Goal: Information Seeking & Learning: Learn about a topic

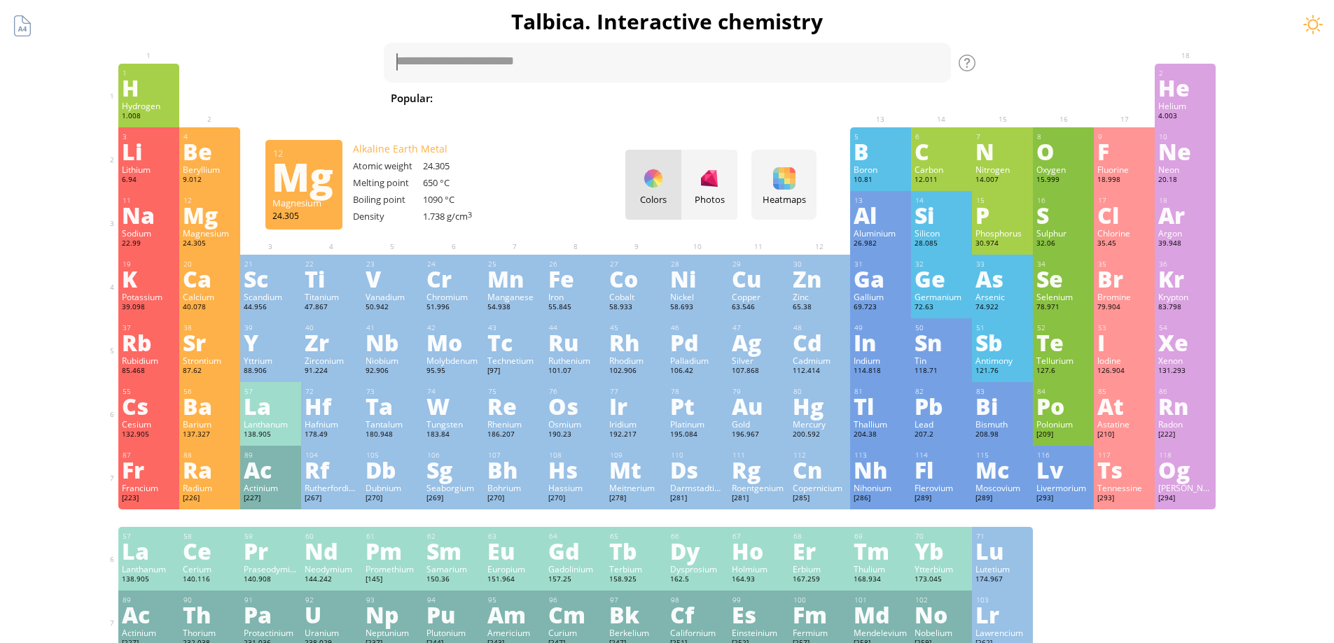
click at [219, 218] on div "Mg" at bounding box center [210, 215] width 54 height 22
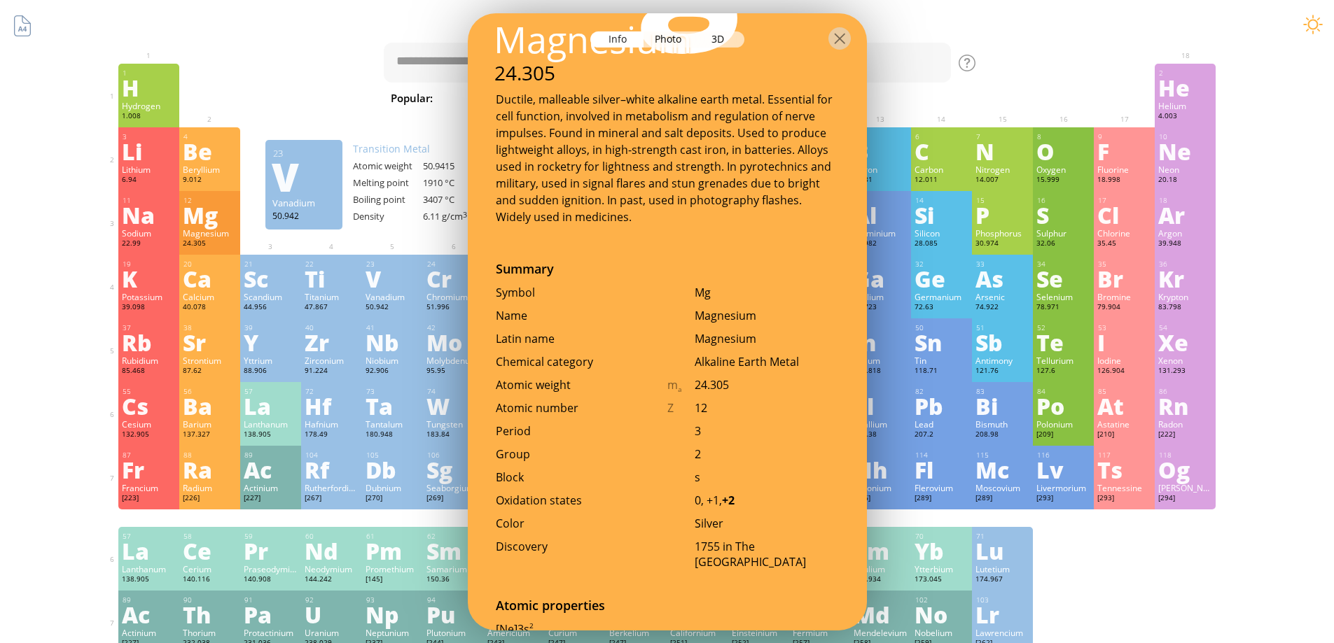
scroll to position [280, 0]
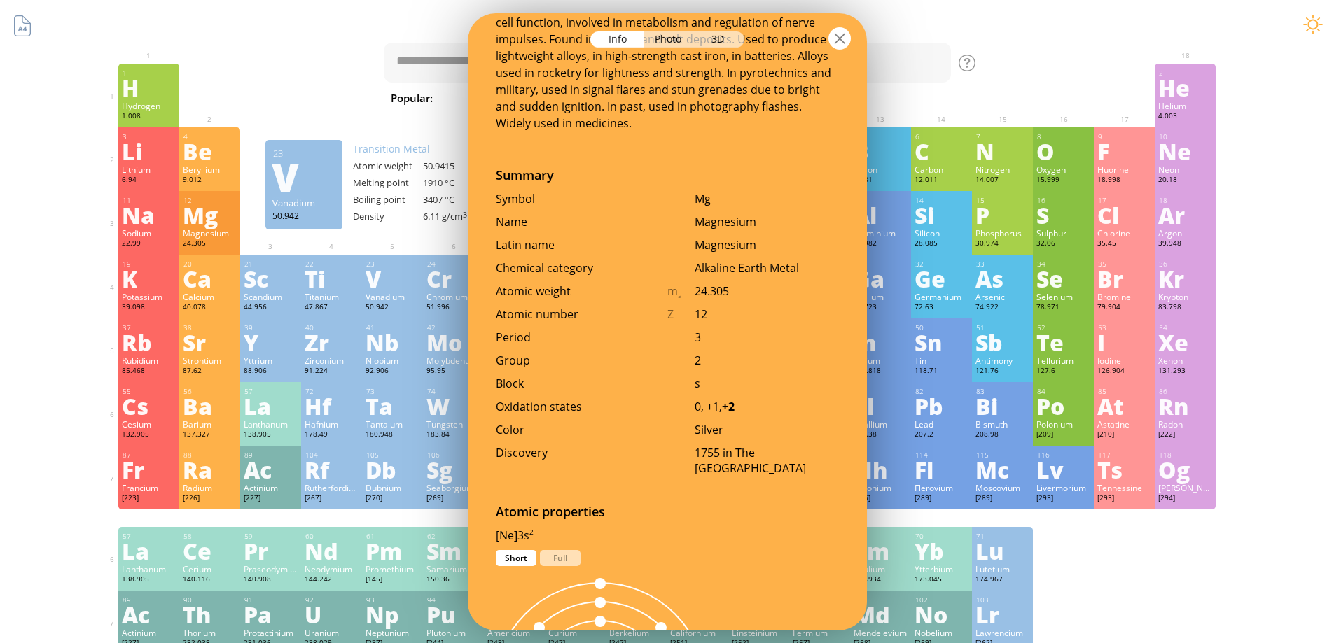
click at [840, 46] on div at bounding box center [839, 38] width 22 height 22
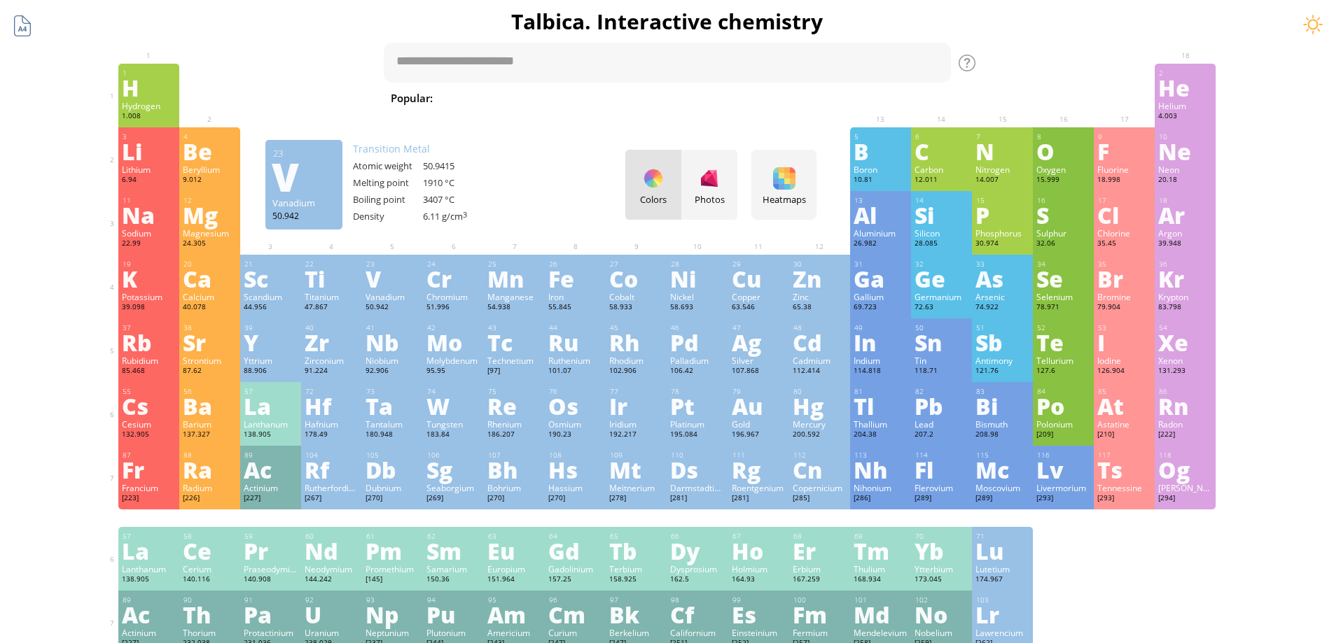
click at [18, 22] on div at bounding box center [22, 26] width 27 height 27
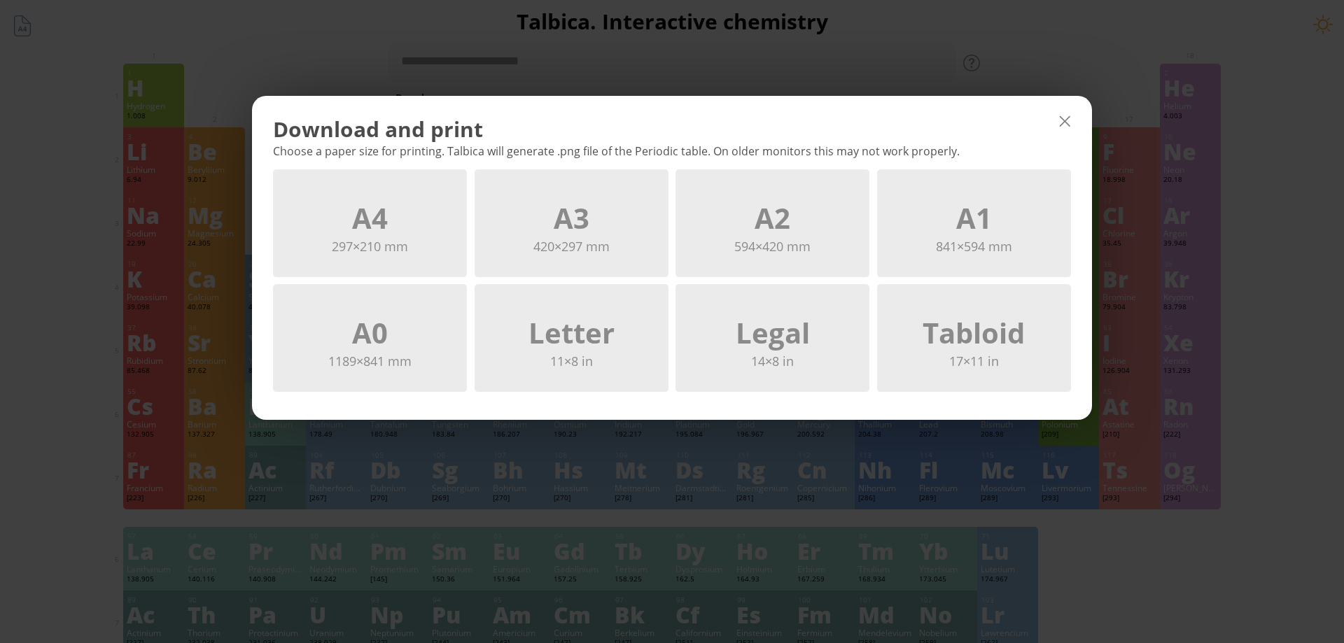
click at [1068, 122] on div at bounding box center [1065, 121] width 22 height 22
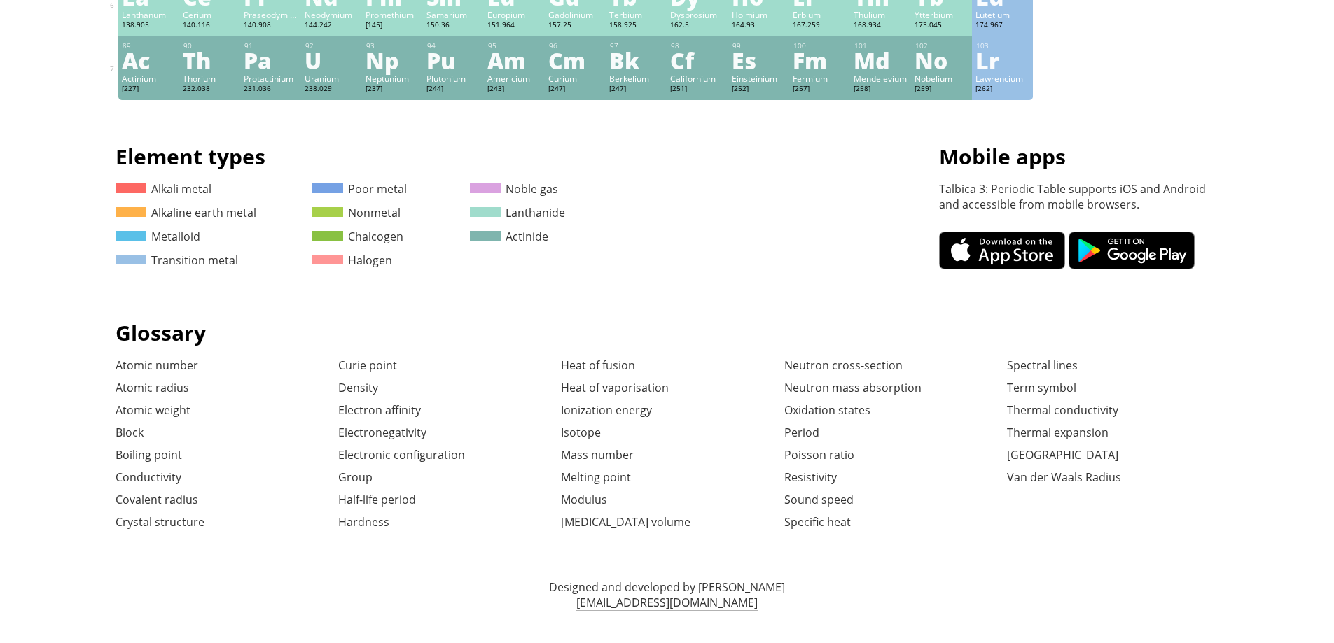
scroll to position [561, 0]
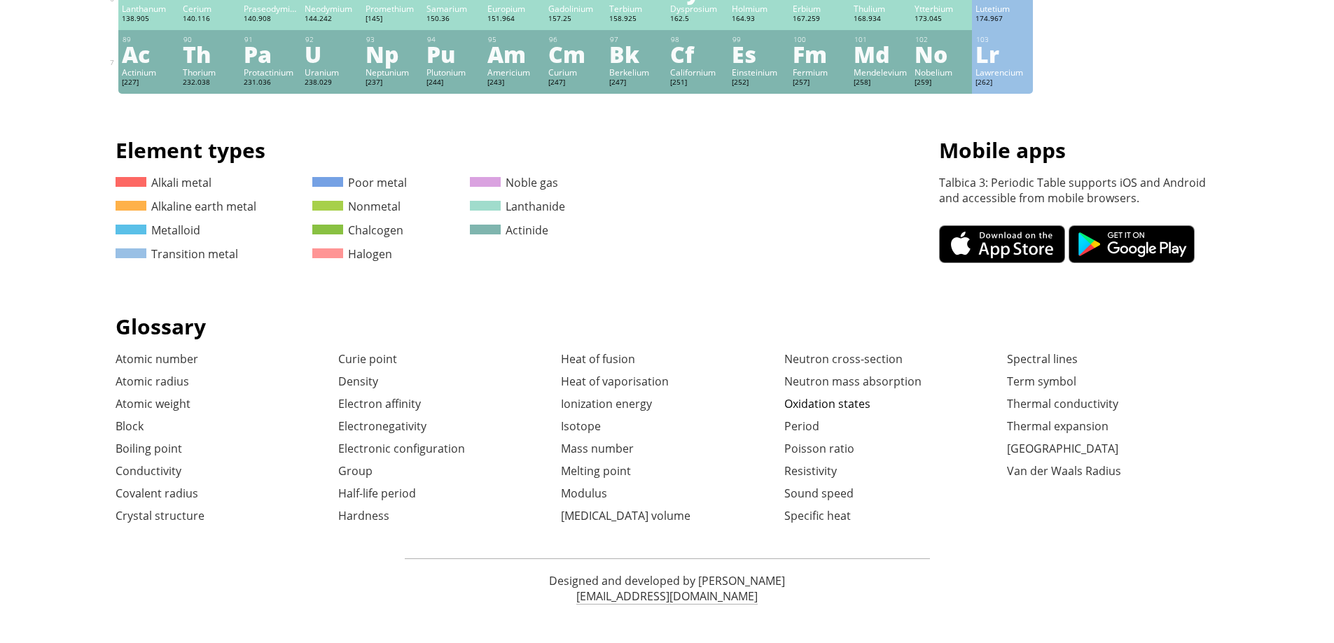
click at [834, 402] on link "Oxidation states" at bounding box center [827, 403] width 86 height 15
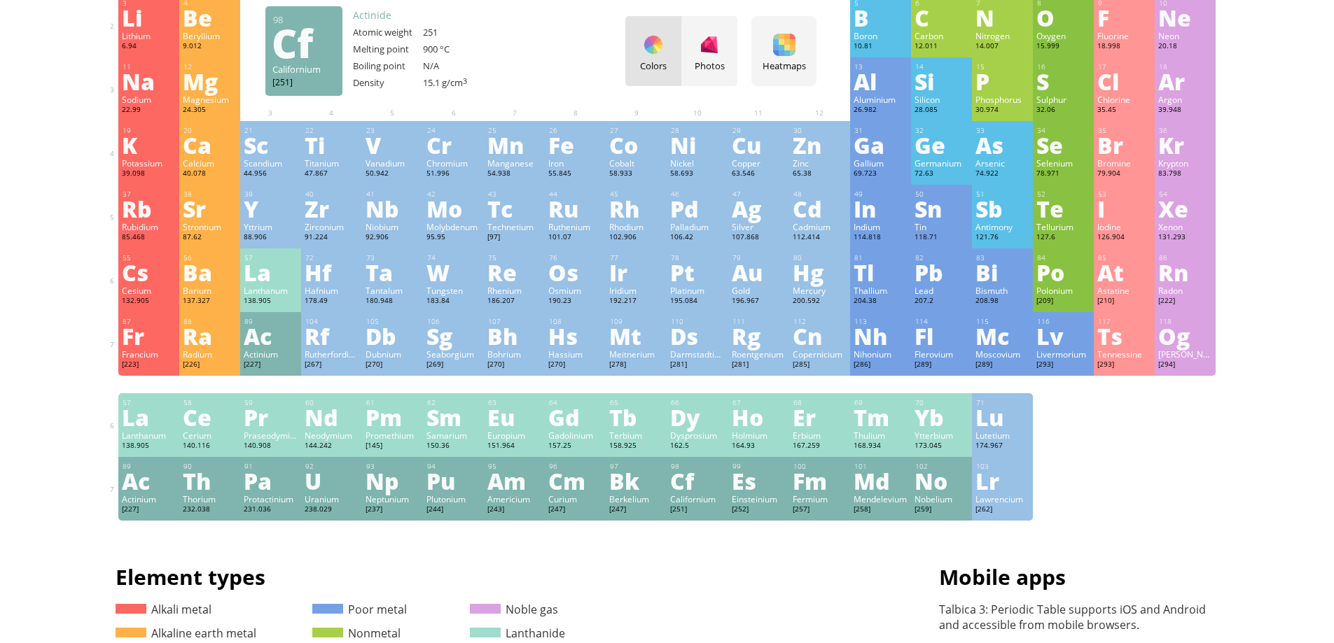
scroll to position [0, 0]
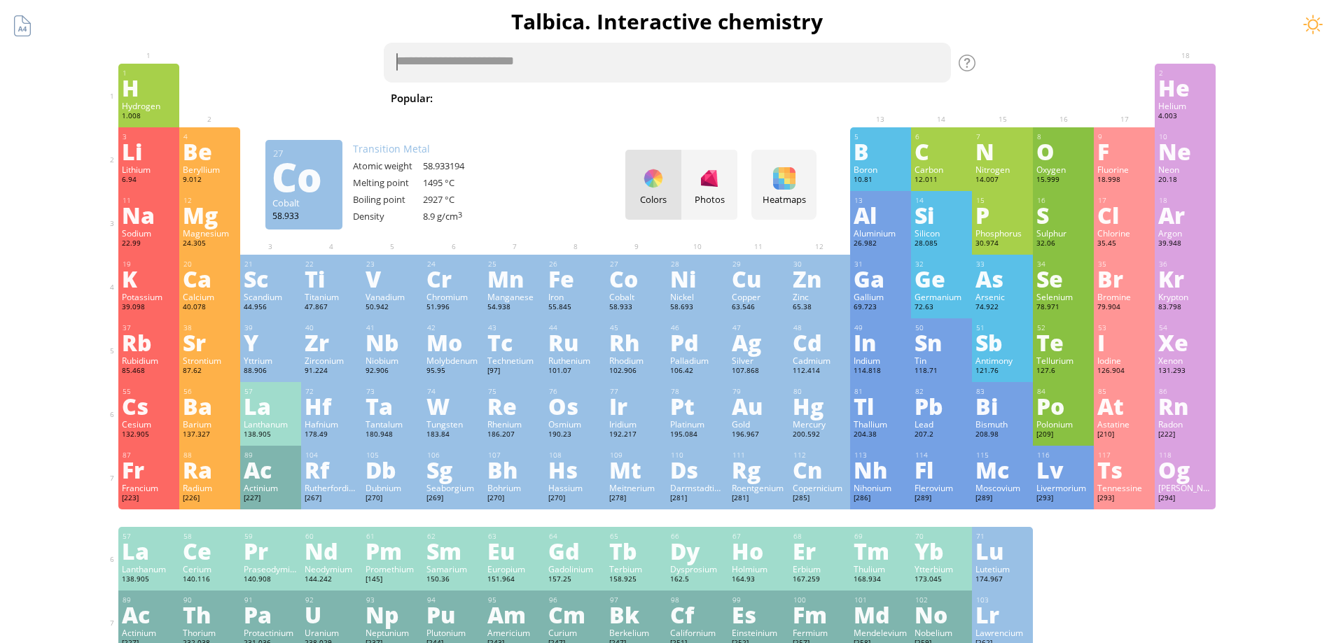
click at [725, 72] on textarea at bounding box center [667, 63] width 567 height 40
click at [798, 203] on div "Heatmaps" at bounding box center [784, 199] width 58 height 13
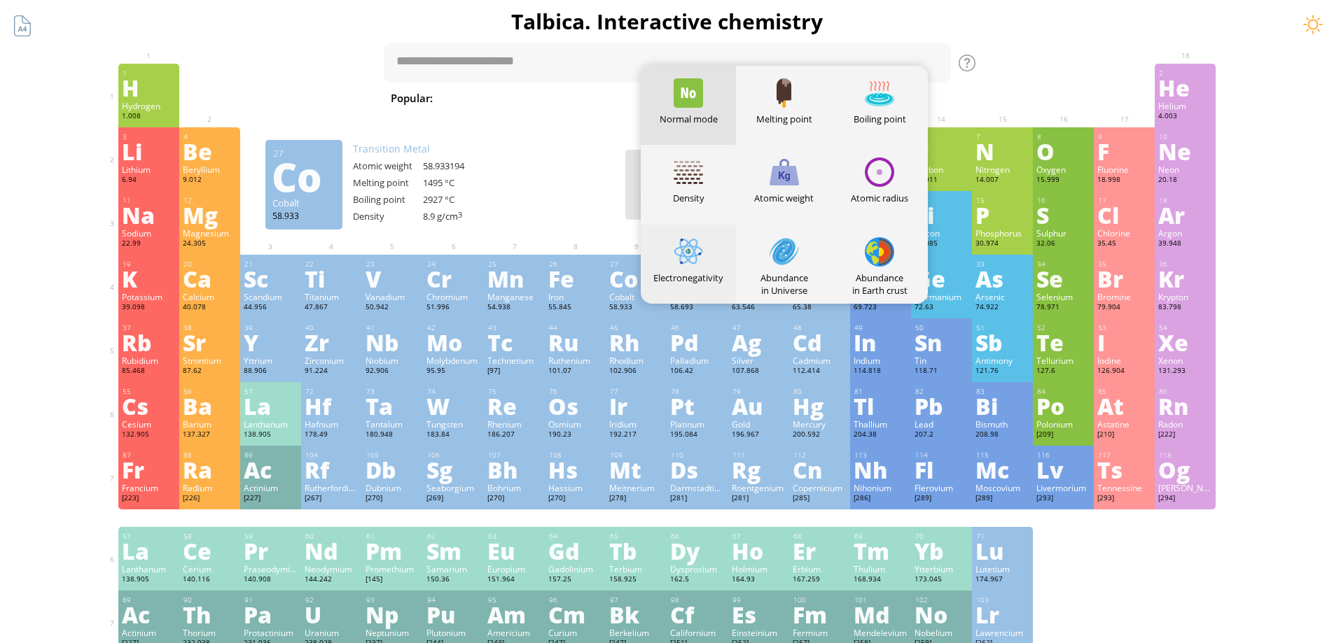
click at [711, 274] on div "Electronegativity" at bounding box center [689, 278] width 96 height 13
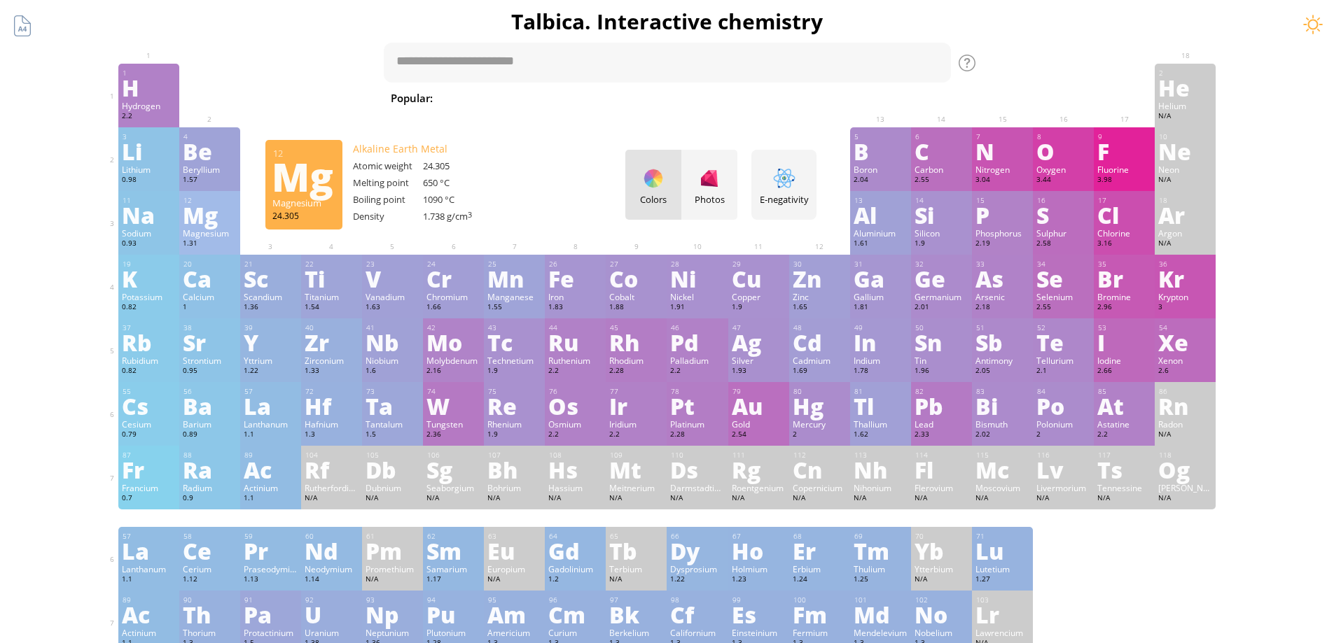
click at [232, 235] on div "Magnesium" at bounding box center [210, 233] width 54 height 11
